Goal: Task Accomplishment & Management: Use online tool/utility

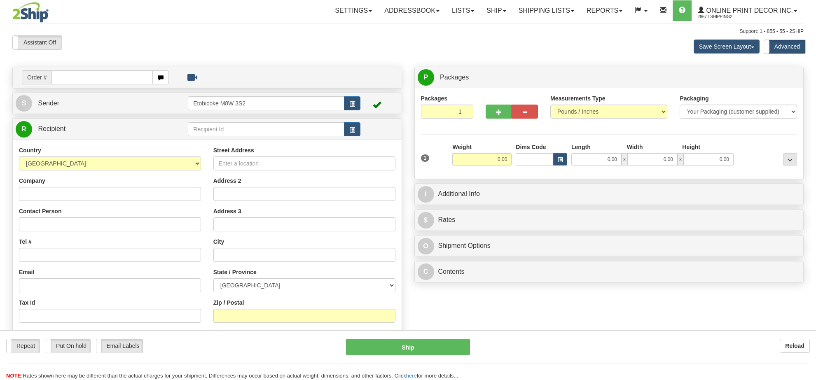
click at [292, 46] on div "Assistant On Assistant Off Do a return Do a return" at bounding box center [173, 42] width 335 height 14
click at [67, 71] on input "text" at bounding box center [101, 77] width 101 height 14
type input "ca-425148"
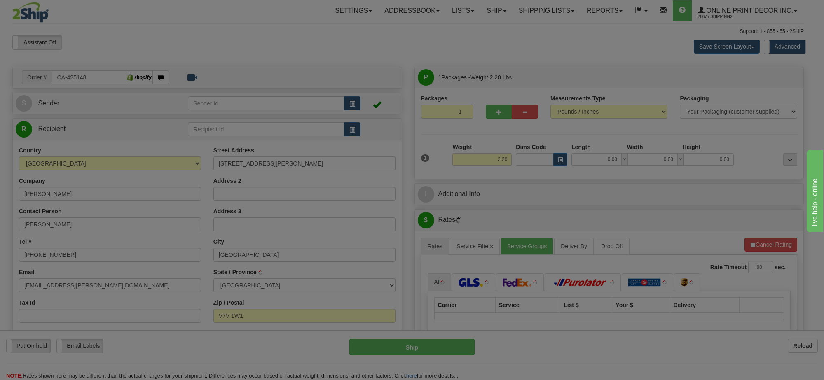
type input "[GEOGRAPHIC_DATA]"
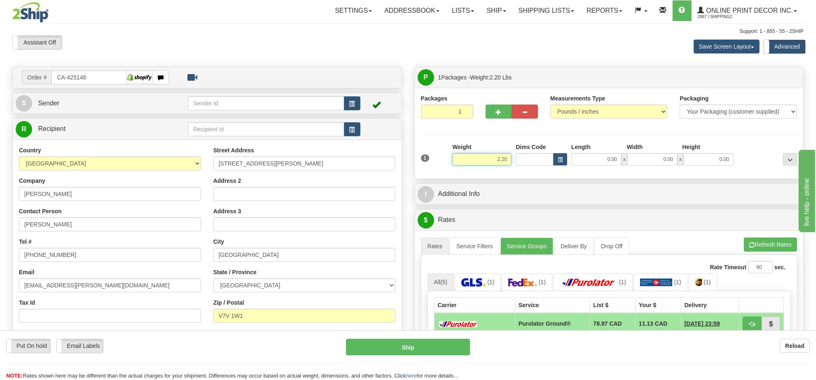
click at [489, 163] on input "2.20" at bounding box center [481, 159] width 59 height 12
click at [490, 163] on input "2.20" at bounding box center [481, 159] width 59 height 12
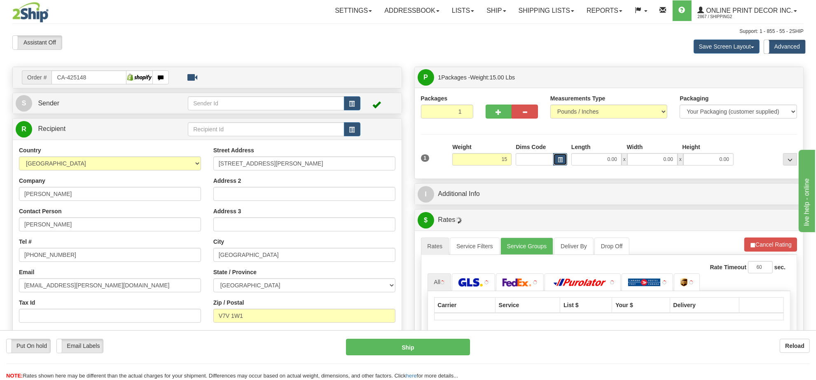
type input "15.00"
click at [559, 161] on span "button" at bounding box center [560, 160] width 5 height 5
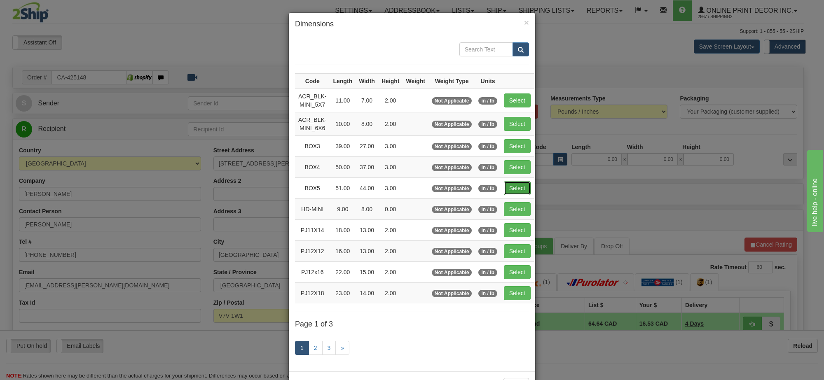
click at [507, 193] on button "Select" at bounding box center [517, 188] width 27 height 14
type input "BOX5"
type input "51.00"
type input "44.00"
type input "3.00"
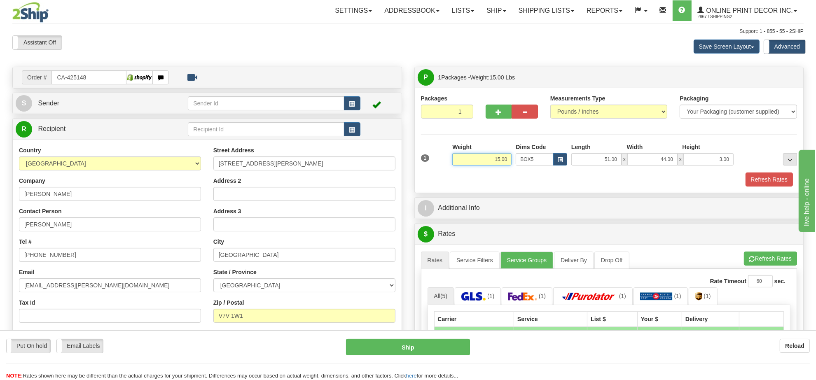
click at [499, 161] on input "15.00" at bounding box center [481, 159] width 59 height 12
type input "17.00"
drag, startPoint x: 504, startPoint y: 116, endPoint x: 509, endPoint y: 119, distance: 5.5
click at [504, 116] on button "button" at bounding box center [498, 112] width 26 height 14
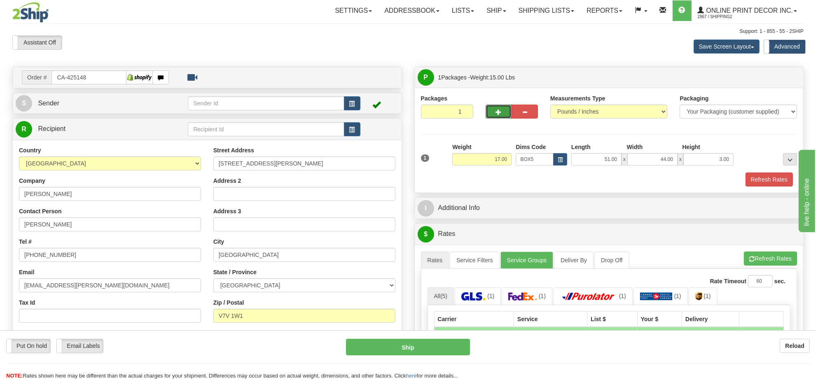
radio input "true"
type input "2"
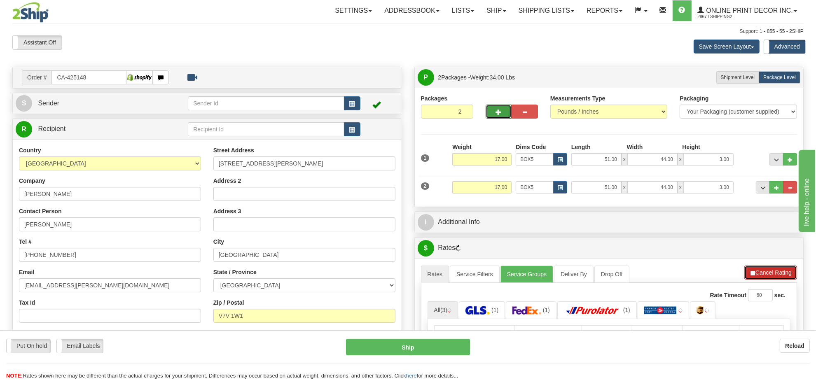
click at [776, 270] on button "Cancel Rating" at bounding box center [770, 273] width 53 height 14
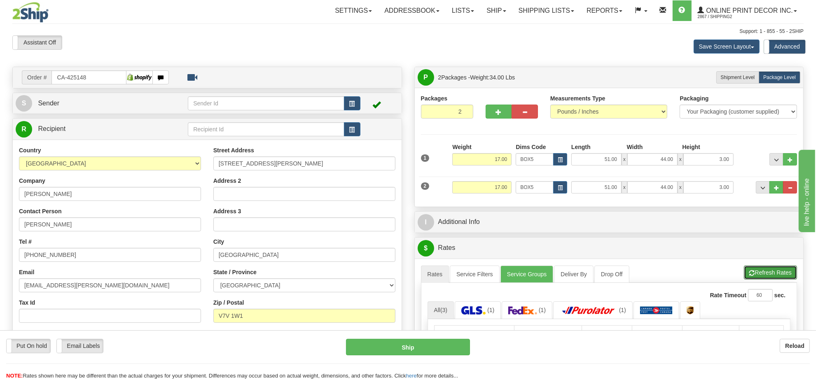
click at [776, 270] on button "Refresh Rates" at bounding box center [770, 273] width 53 height 14
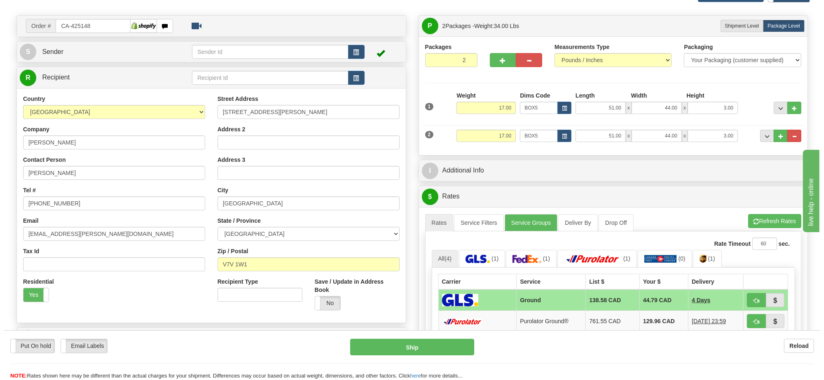
scroll to position [154, 0]
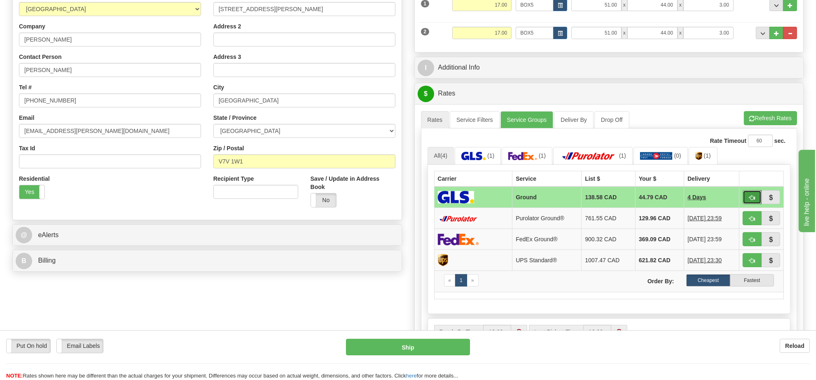
click at [754, 198] on button "button" at bounding box center [751, 197] width 19 height 14
type input "1"
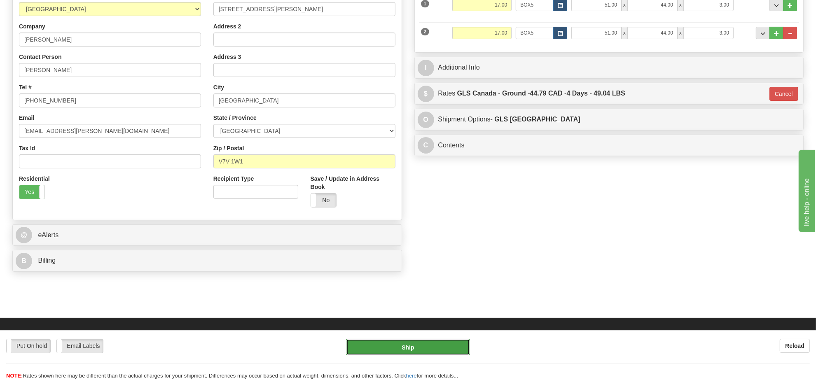
click at [441, 346] on button "Ship" at bounding box center [408, 347] width 124 height 16
